Goal: Transaction & Acquisition: Obtain resource

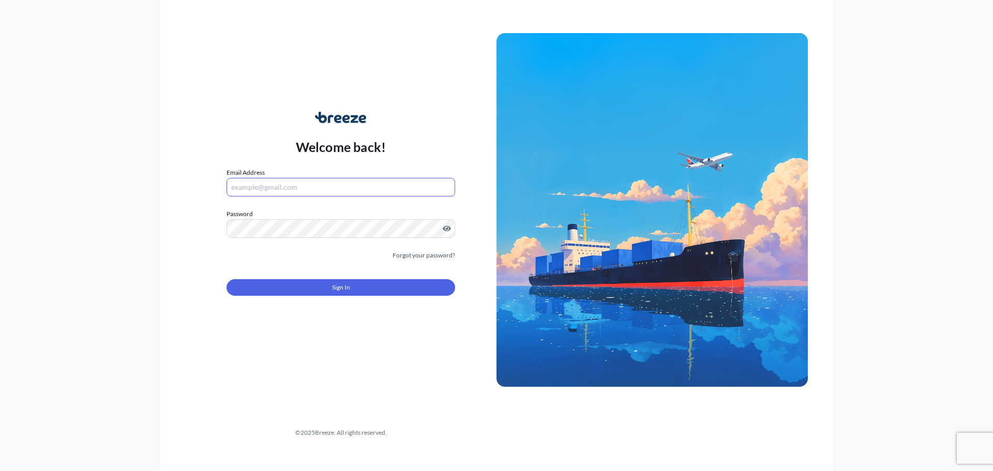
click at [276, 186] on input "Email Address" at bounding box center [341, 187] width 229 height 19
type input "[EMAIL_ADDRESS][DOMAIN_NAME]"
click at [0, 222] on div "Welcome back! Email Address [EMAIL_ADDRESS][DOMAIN_NAME] Password Must include:…" at bounding box center [496, 235] width 993 height 471
click at [305, 286] on button "Sign In" at bounding box center [341, 287] width 229 height 17
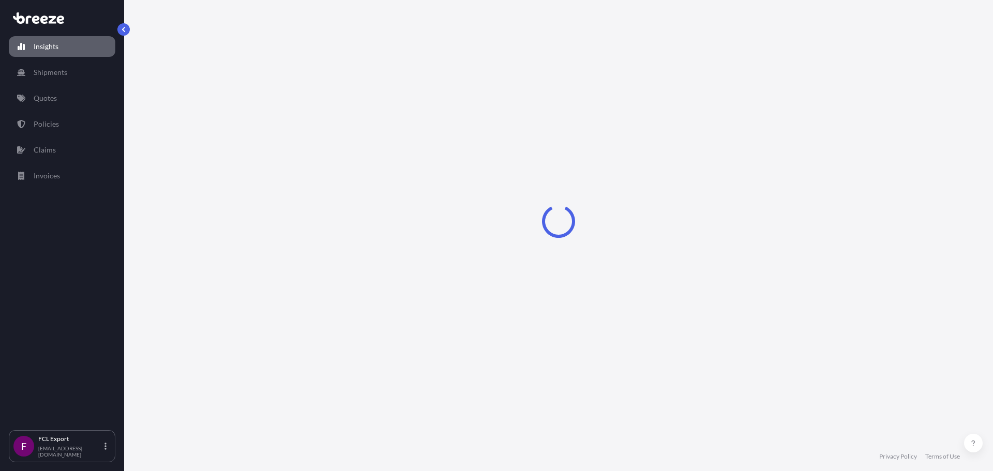
select select "2025"
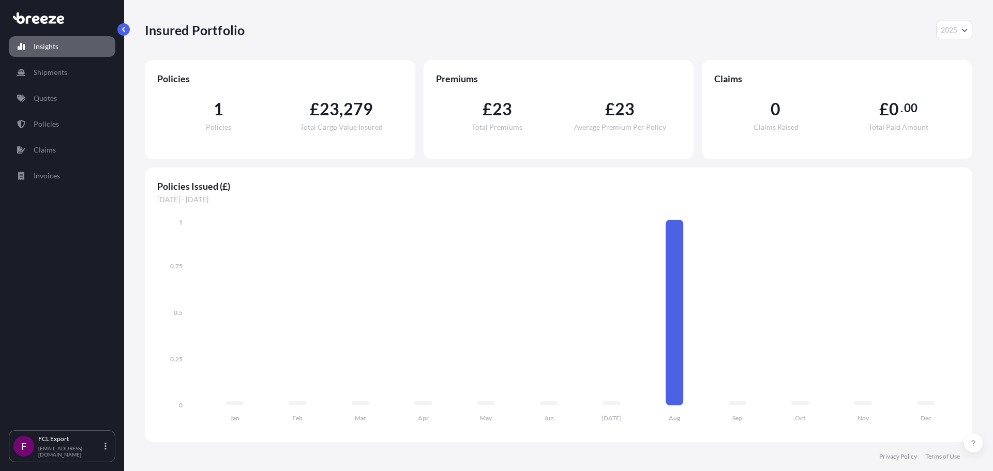
click at [54, 44] on p "Insights" at bounding box center [46, 46] width 25 height 10
click at [129, 24] on div "Insured Portfolio 2025 2025 2024 2023 2022 Policies 1 Policies £ 23 , 279 Total…" at bounding box center [558, 221] width 869 height 442
click at [119, 34] on button "button" at bounding box center [123, 29] width 12 height 12
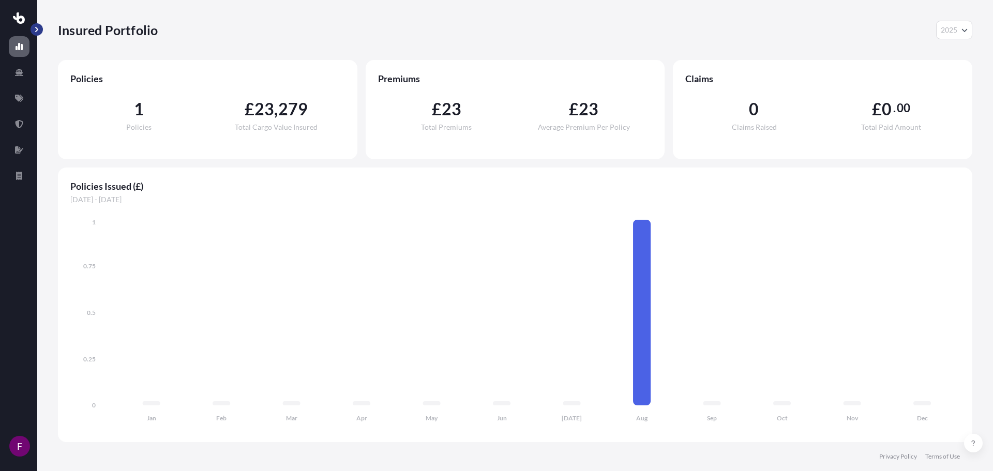
click at [41, 29] on button "button" at bounding box center [37, 29] width 12 height 12
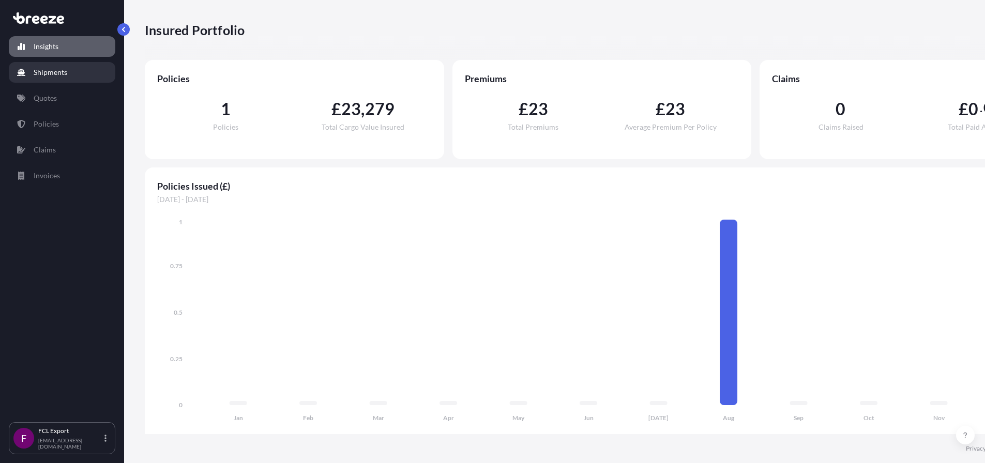
click at [28, 75] on link "Shipments" at bounding box center [62, 72] width 107 height 21
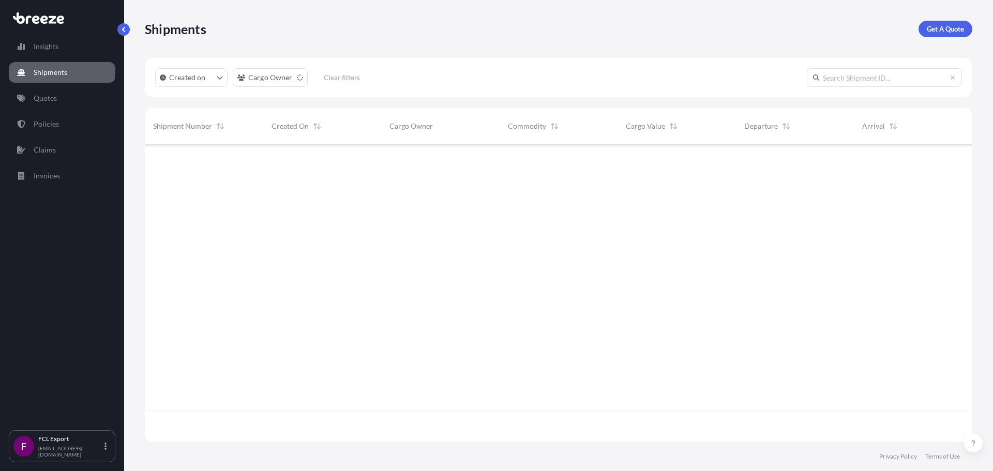
scroll to position [327, 820]
click at [41, 101] on p "Quotes" at bounding box center [45, 98] width 23 height 10
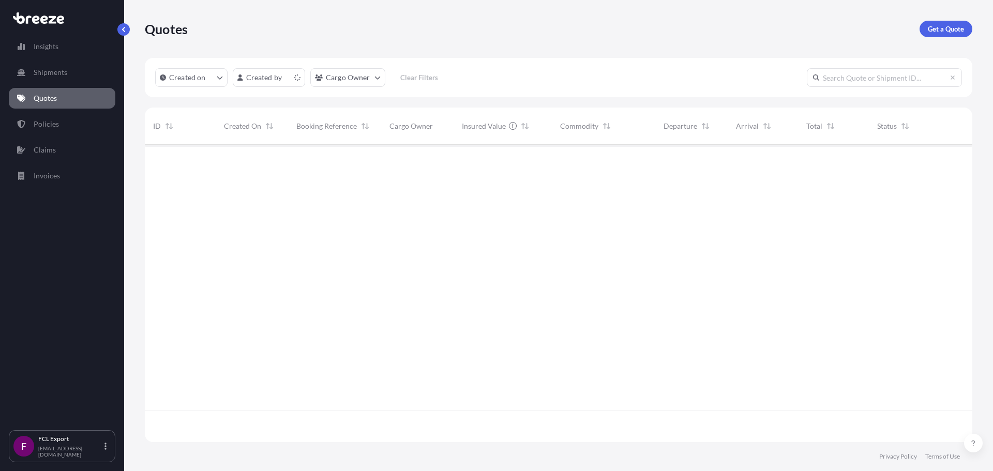
scroll to position [295, 820]
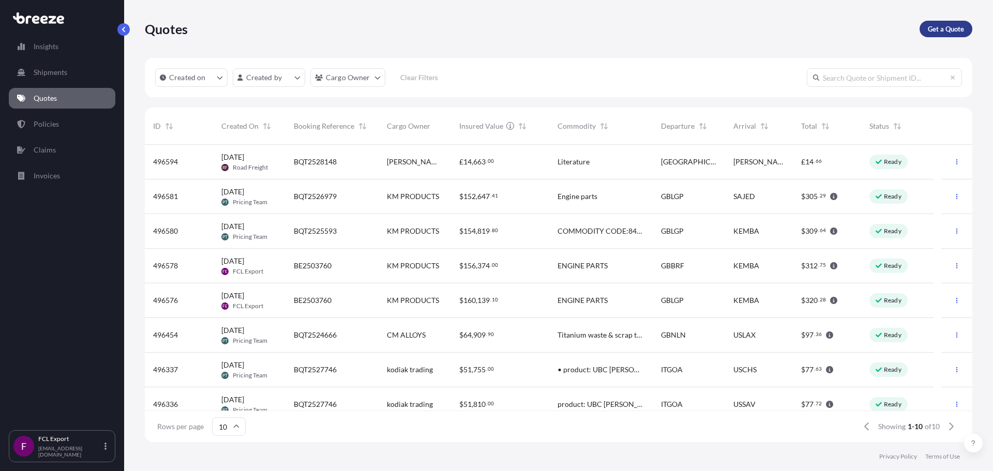
click at [946, 31] on p "Get a Quote" at bounding box center [946, 29] width 36 height 10
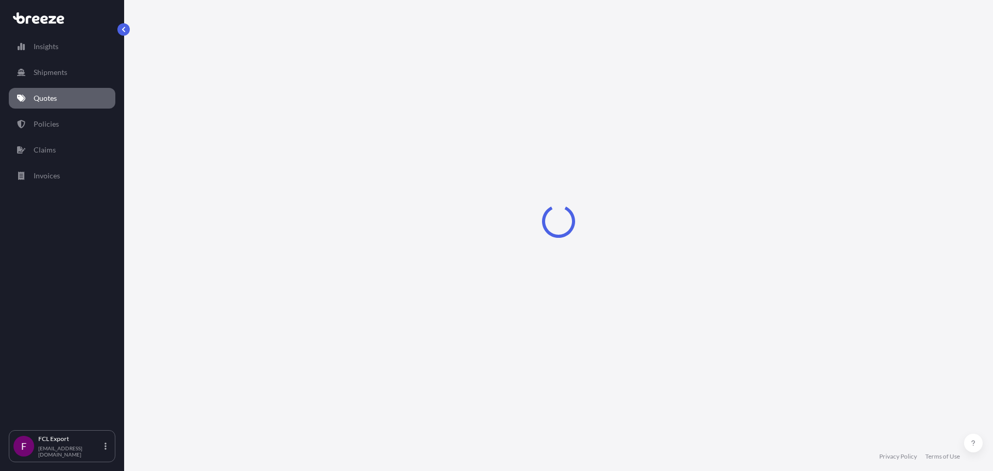
select select "Sea"
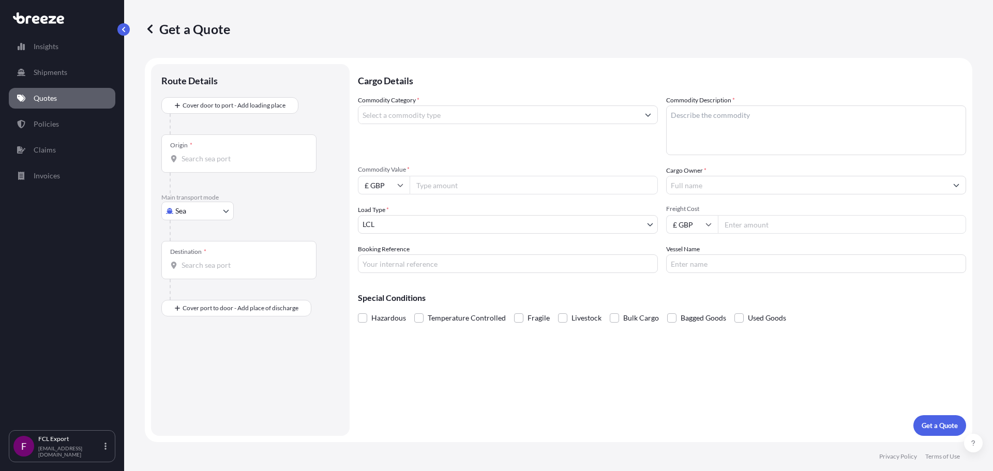
click at [458, 217] on body "Insights Shipments Quotes Policies Claims Invoices F FCL Export [EMAIL_ADDRESS]…" at bounding box center [496, 235] width 993 height 471
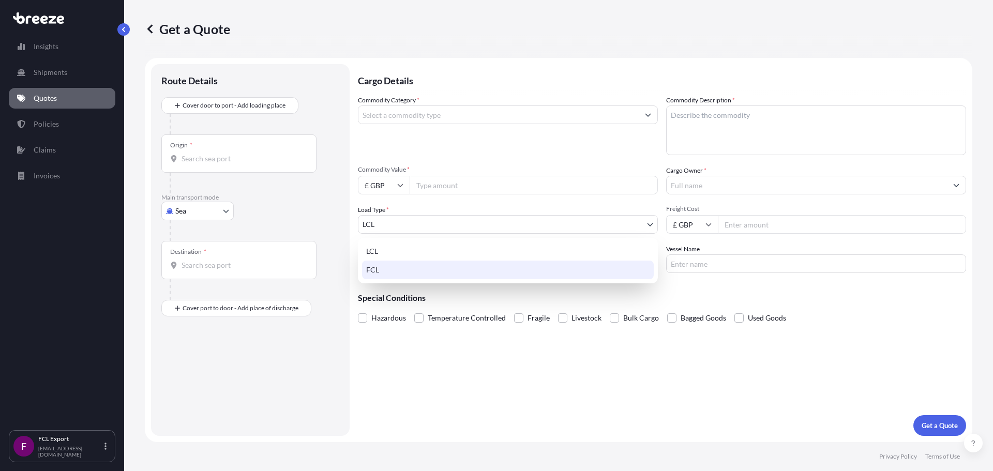
click at [379, 267] on div "FCL" at bounding box center [508, 270] width 292 height 19
select select "2"
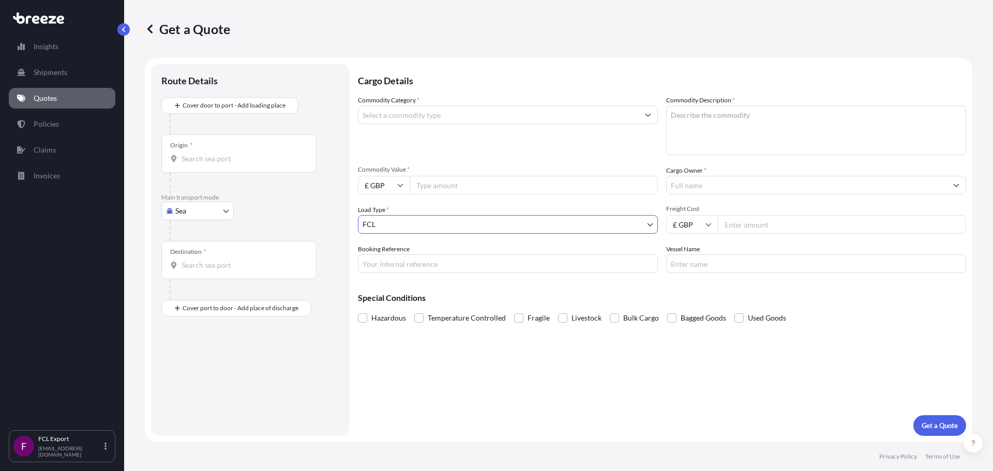
click at [437, 151] on div "Commodity Category *" at bounding box center [508, 125] width 300 height 60
